Goal: Task Accomplishment & Management: Manage account settings

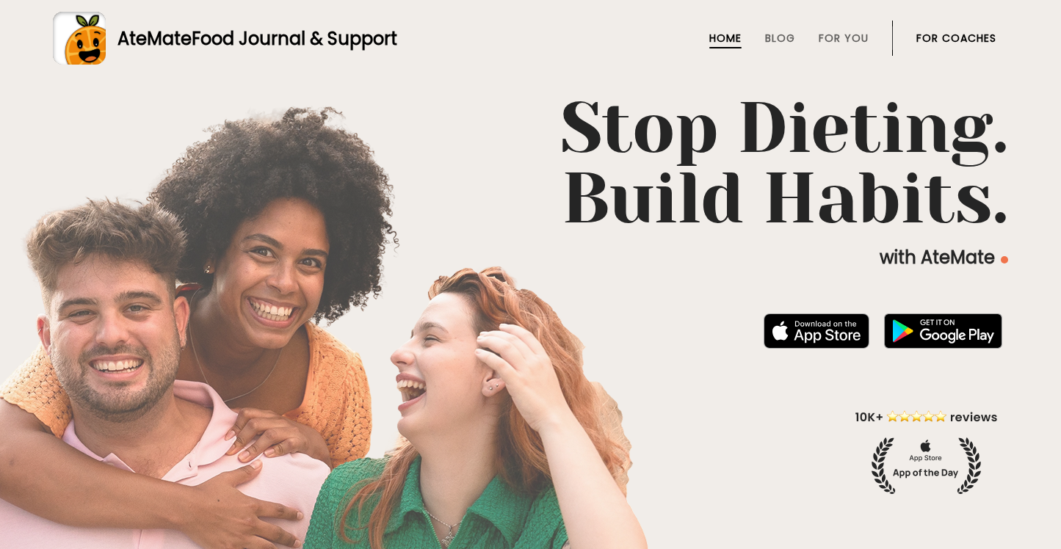
click at [967, 41] on link "For Coaches" at bounding box center [956, 38] width 80 height 12
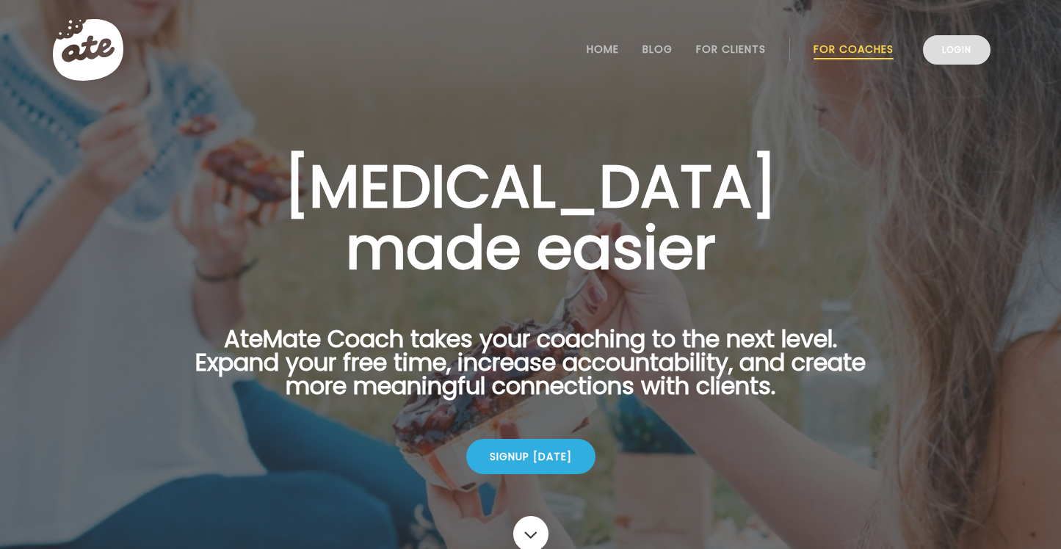
click at [958, 52] on link "Login" at bounding box center [957, 49] width 68 height 29
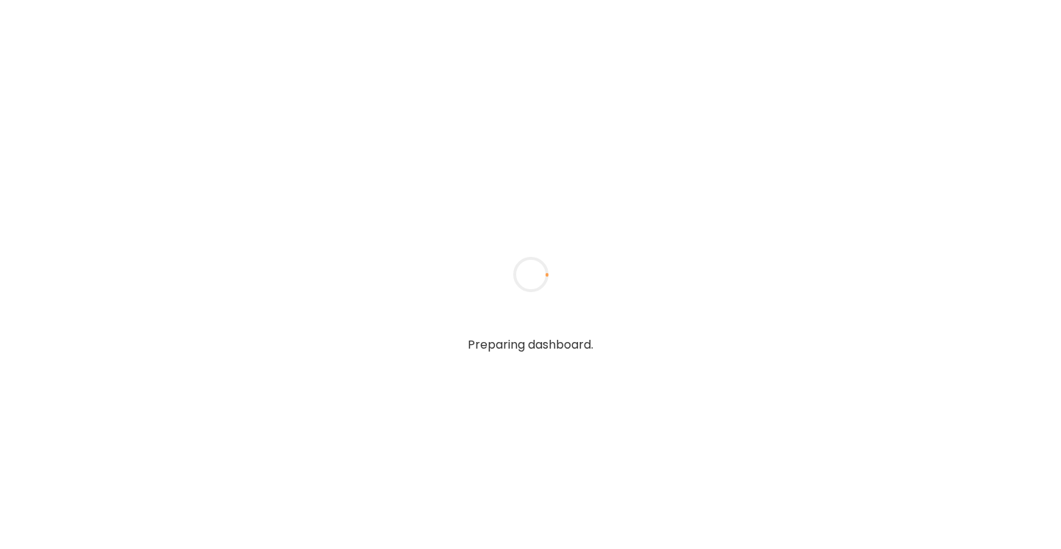
type input "**********"
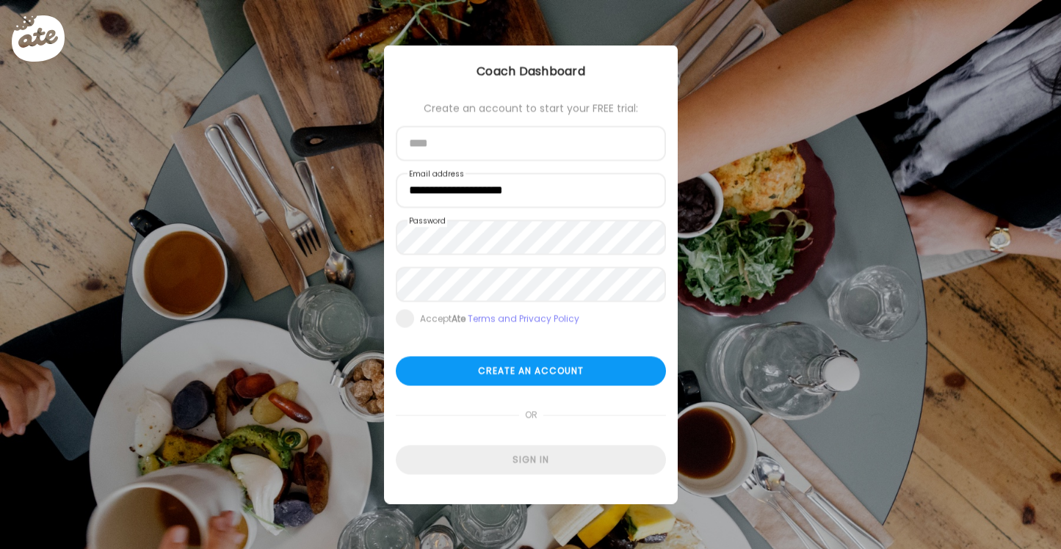
type input "**********"
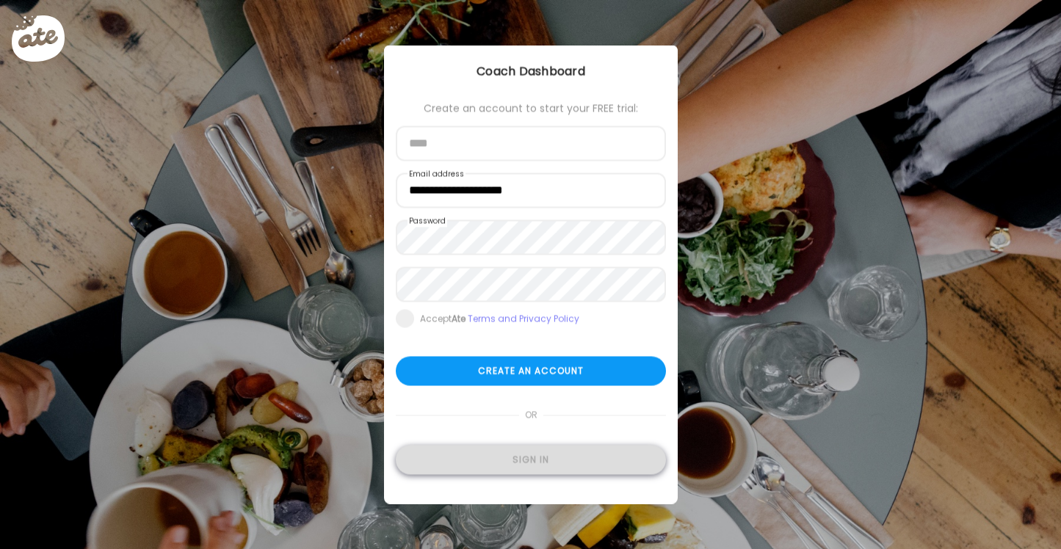
click at [501, 467] on div "Sign in" at bounding box center [531, 460] width 270 height 29
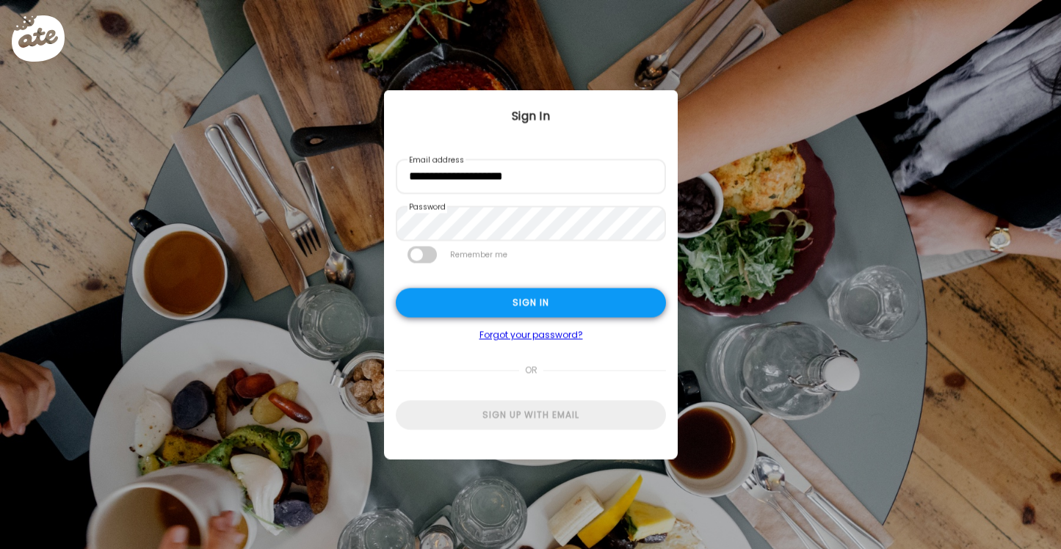
click at [561, 305] on div "Sign in" at bounding box center [531, 302] width 270 height 29
click at [549, 306] on div "Sign in" at bounding box center [531, 302] width 270 height 29
type input "**********"
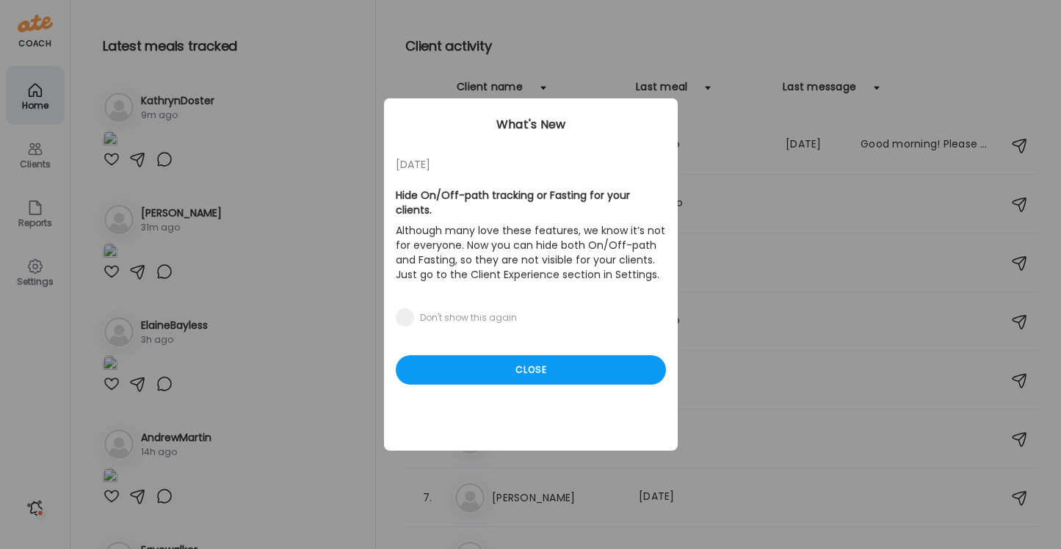
drag, startPoint x: 523, startPoint y: 351, endPoint x: 220, endPoint y: 206, distance: 335.2
click at [522, 355] on div "Close" at bounding box center [531, 369] width 270 height 29
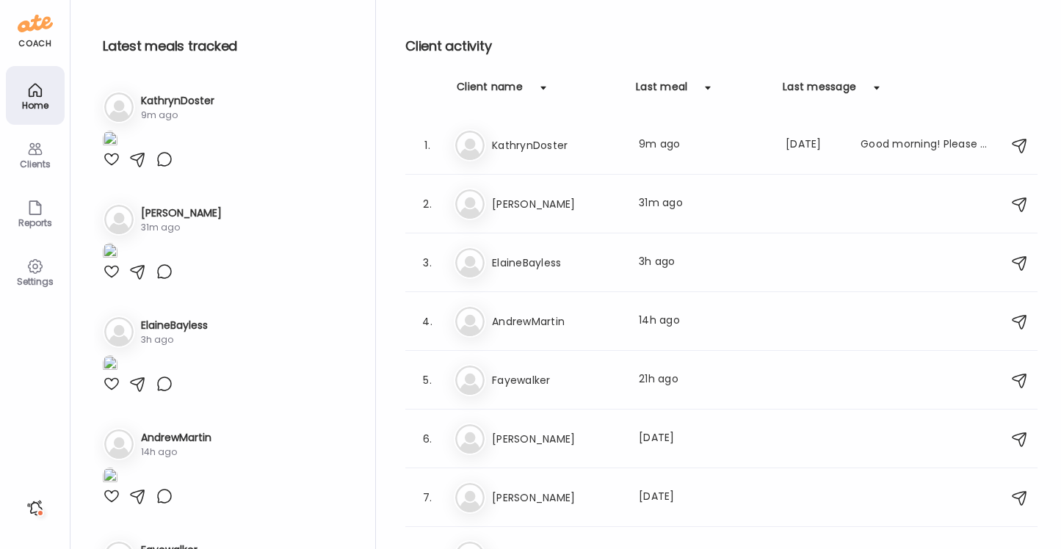
click at [32, 159] on div "Clients" at bounding box center [35, 164] width 53 height 10
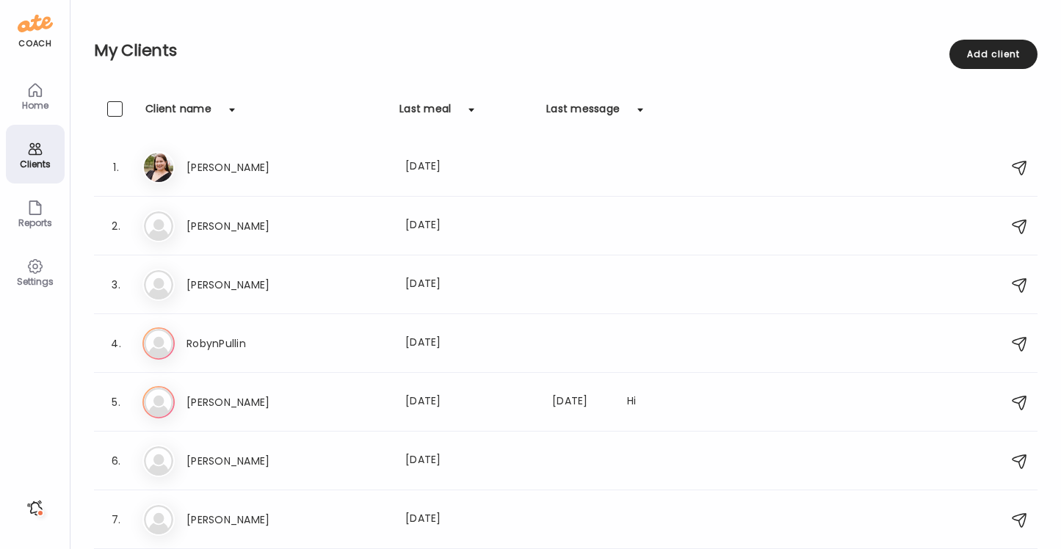
click at [27, 274] on icon at bounding box center [35, 267] width 18 height 18
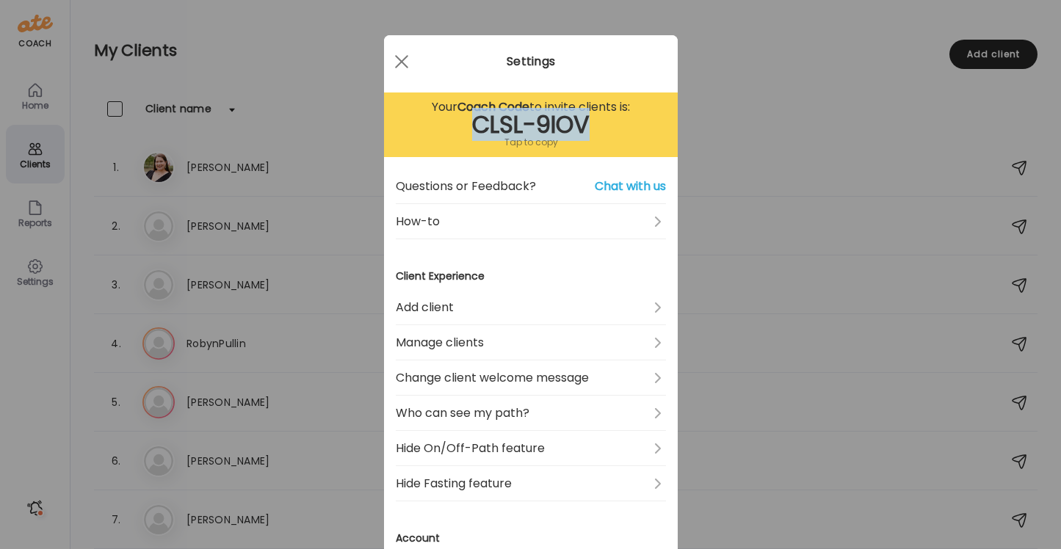
drag, startPoint x: 589, startPoint y: 121, endPoint x: 472, endPoint y: 128, distance: 117.6
click at [472, 128] on div "CLSL-9IOV" at bounding box center [531, 125] width 270 height 18
copy div "CLSL-9IOV"
click at [392, 62] on div at bounding box center [401, 61] width 29 height 29
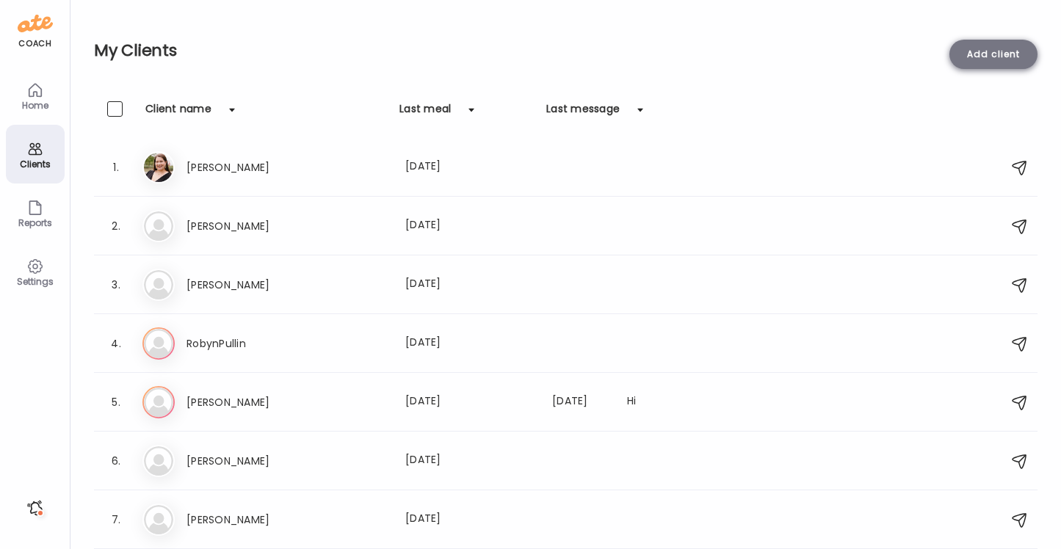
click at [982, 54] on div "Add client" at bounding box center [993, 54] width 88 height 29
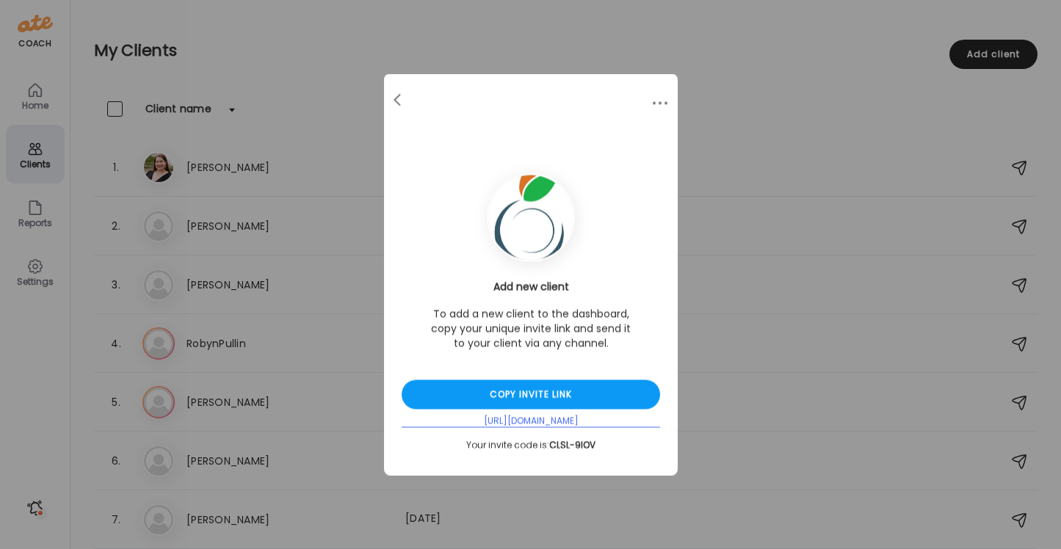
drag, startPoint x: 617, startPoint y: 419, endPoint x: 454, endPoint y: 422, distance: 163.0
click at [454, 422] on div "[URL][DOMAIN_NAME]" at bounding box center [530, 421] width 258 height 12
copy div "[URL][DOMAIN_NAME]"
click at [390, 98] on div at bounding box center [398, 100] width 29 height 29
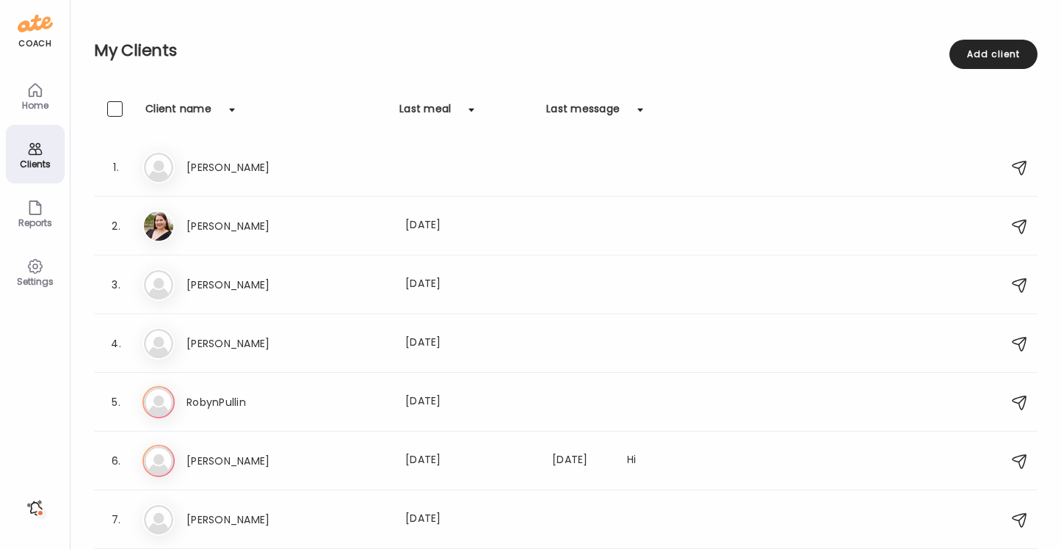
click at [32, 92] on icon at bounding box center [35, 90] width 18 height 18
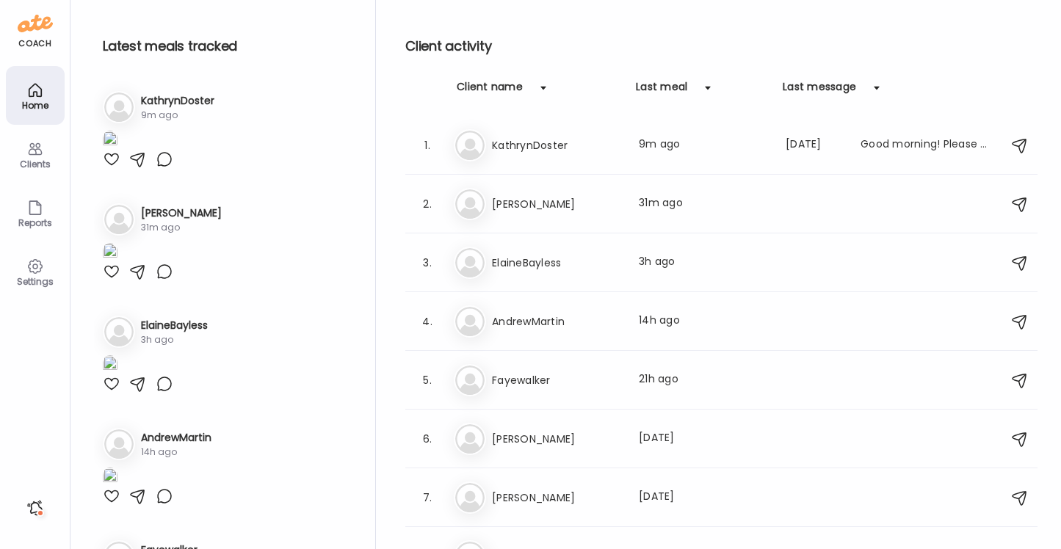
click at [28, 164] on div "Clients" at bounding box center [35, 164] width 53 height 10
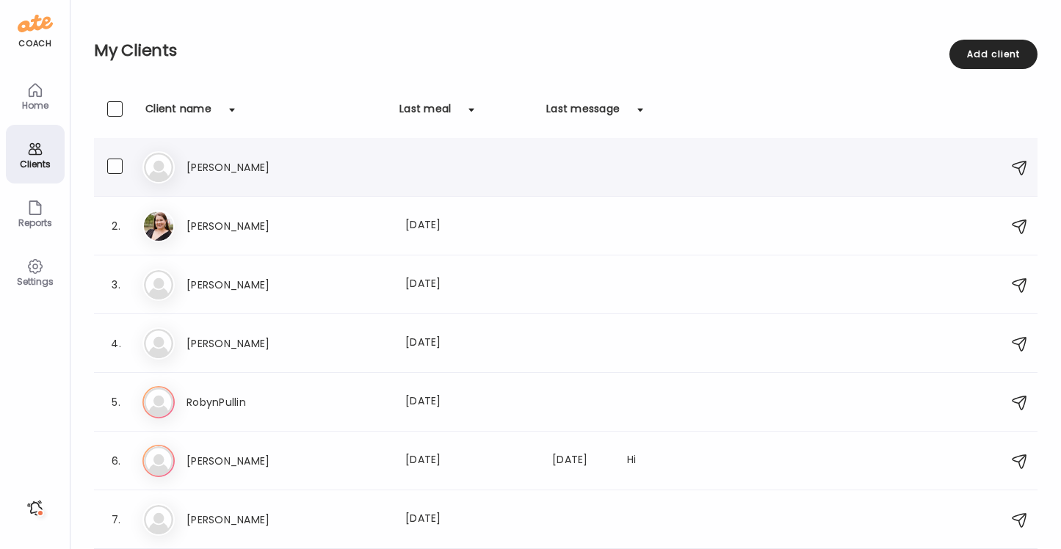
click at [230, 167] on h3 "[PERSON_NAME]" at bounding box center [250, 168] width 129 height 18
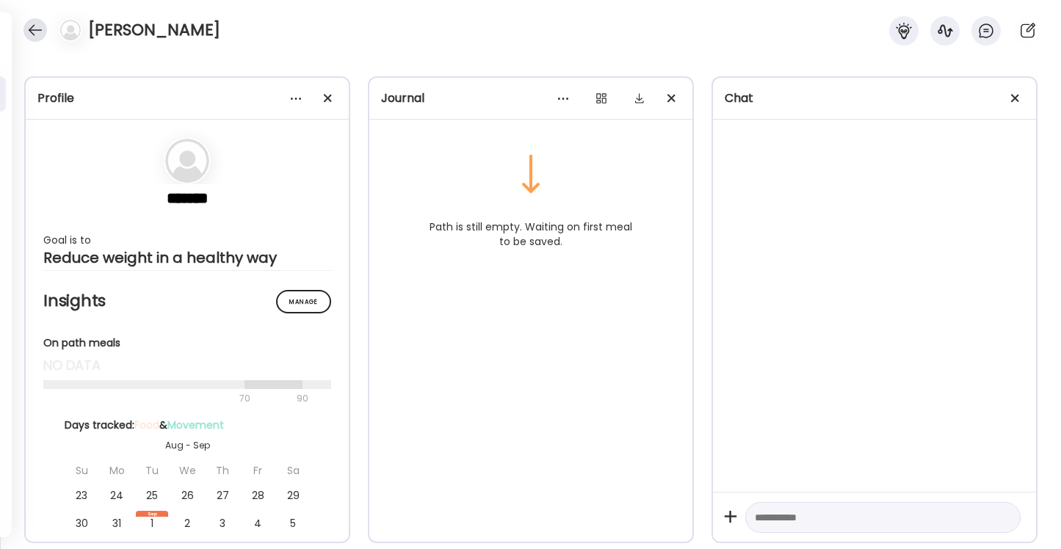
click at [31, 26] on div at bounding box center [34, 29] width 23 height 23
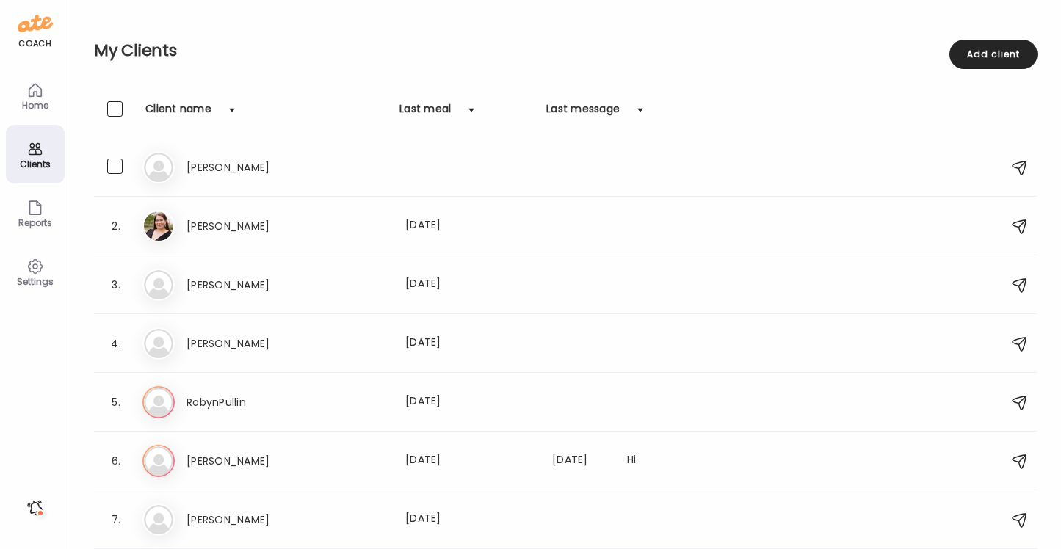
drag, startPoint x: 1018, startPoint y: 165, endPoint x: 1026, endPoint y: 167, distance: 8.2
click at [1018, 165] on div at bounding box center [1020, 168] width 18 height 18
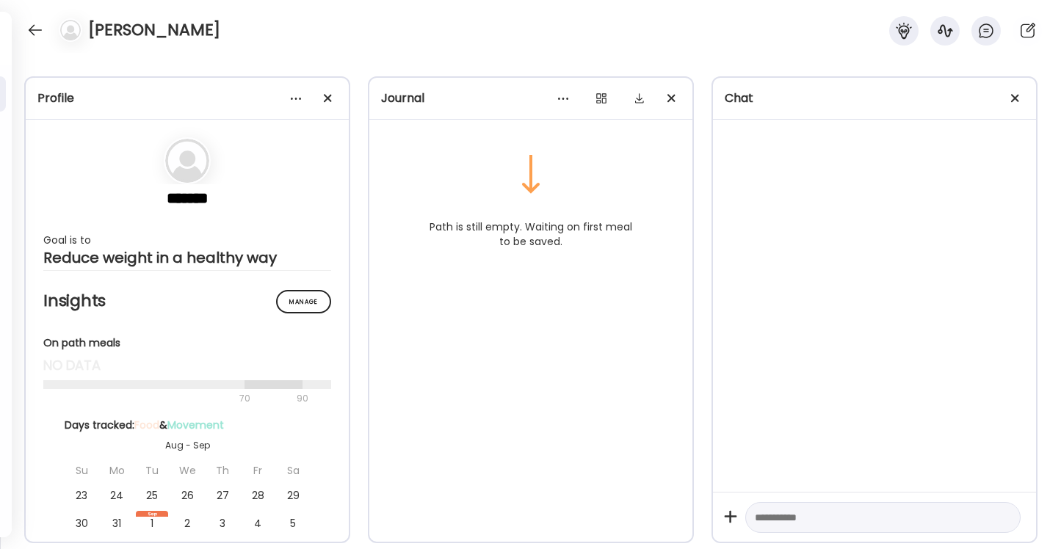
click at [910, 519] on textarea at bounding box center [870, 518] width 230 height 18
type textarea "**********"
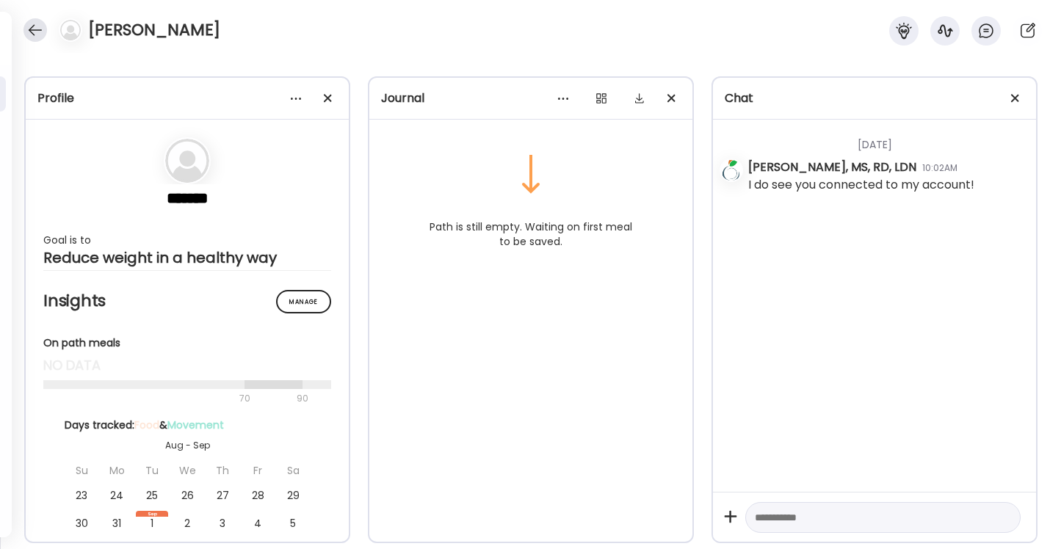
click at [38, 22] on div at bounding box center [34, 29] width 23 height 23
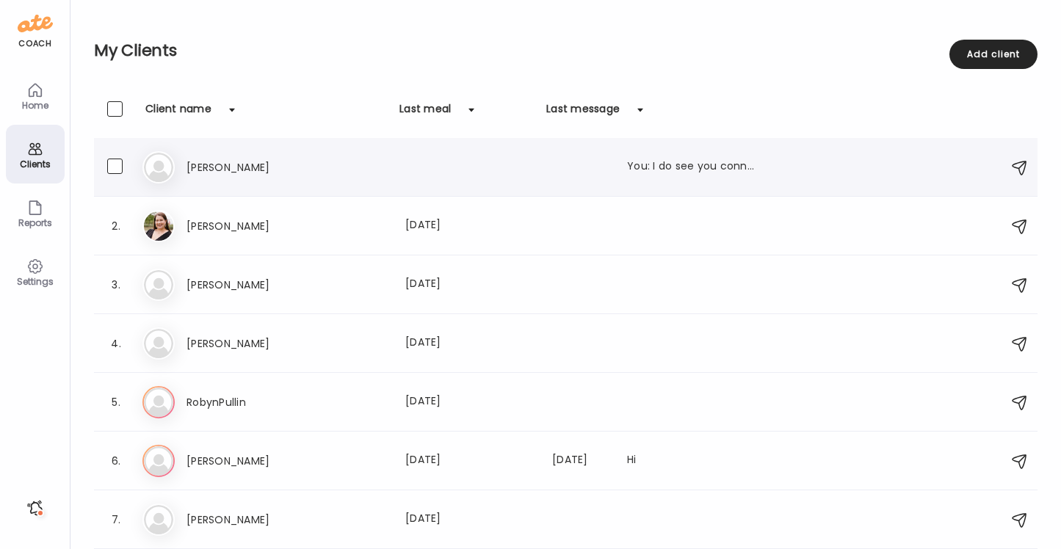
click at [309, 162] on h3 "[PERSON_NAME]" at bounding box center [250, 168] width 129 height 18
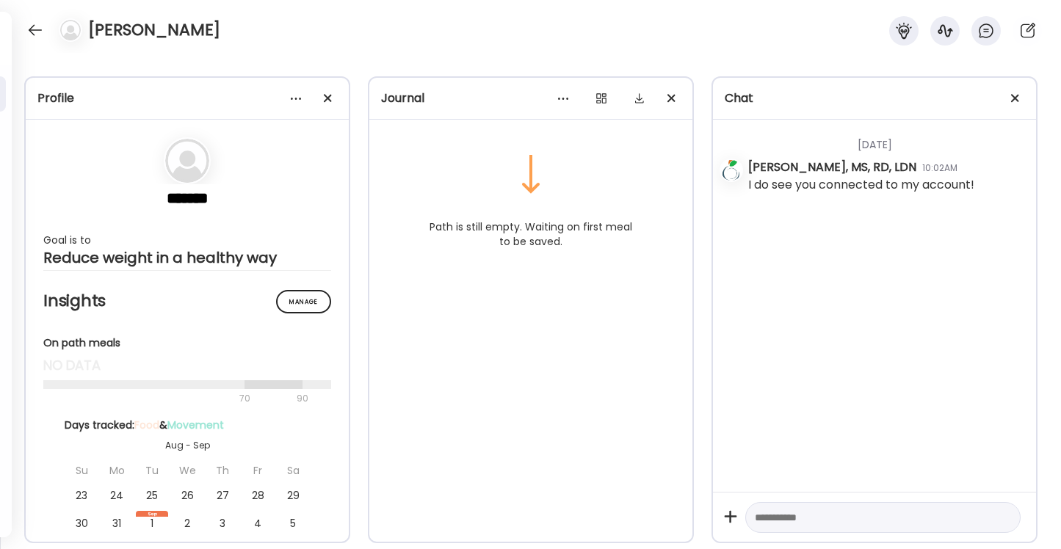
click at [829, 520] on textarea at bounding box center [870, 518] width 230 height 18
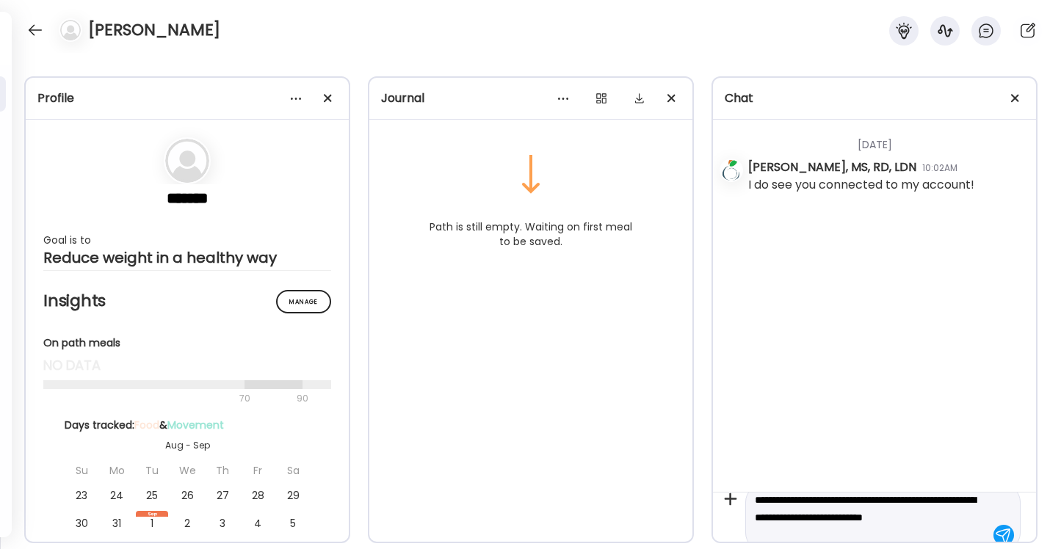
scroll to position [34, 0]
type textarea "**********"
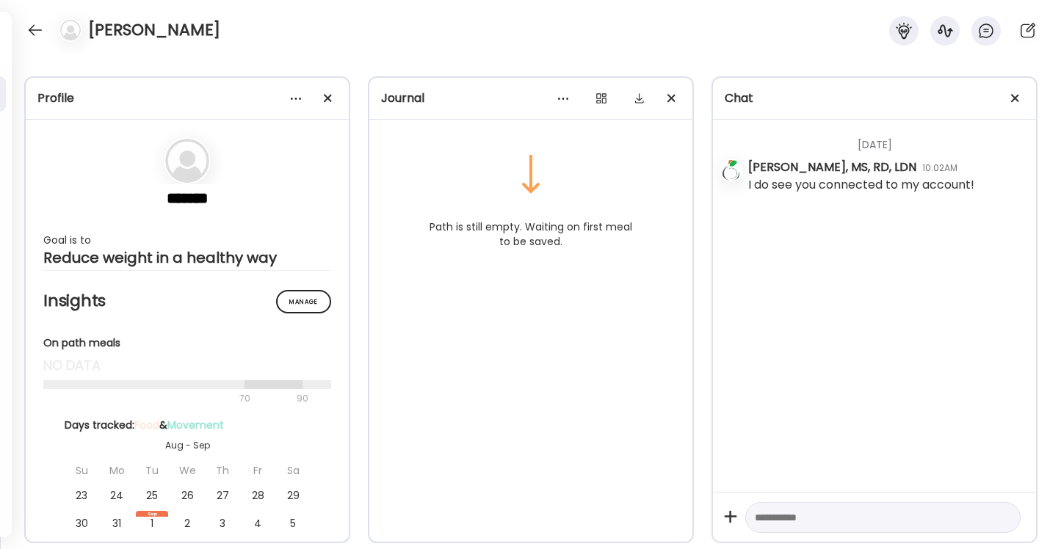
scroll to position [0, 0]
